Goal: Transaction & Acquisition: Purchase product/service

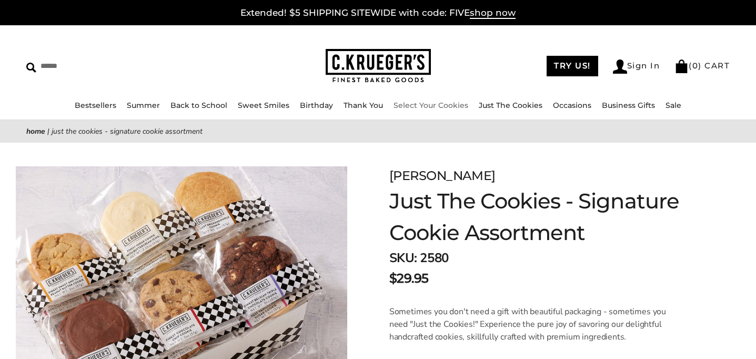
click at [412, 104] on link "Select Your Cookies" at bounding box center [431, 104] width 75 height 9
